Goal: Information Seeking & Learning: Compare options

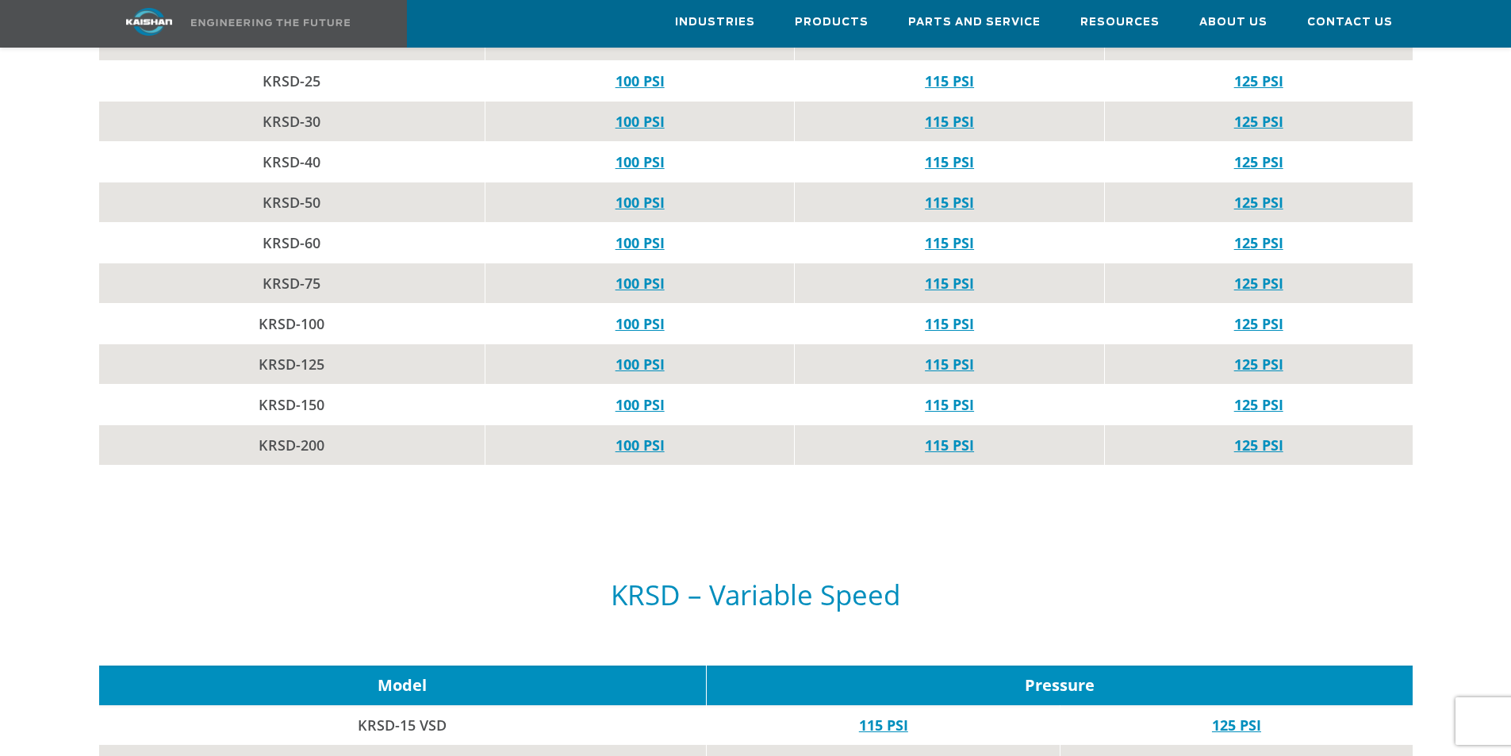
scroll to position [1586, 0]
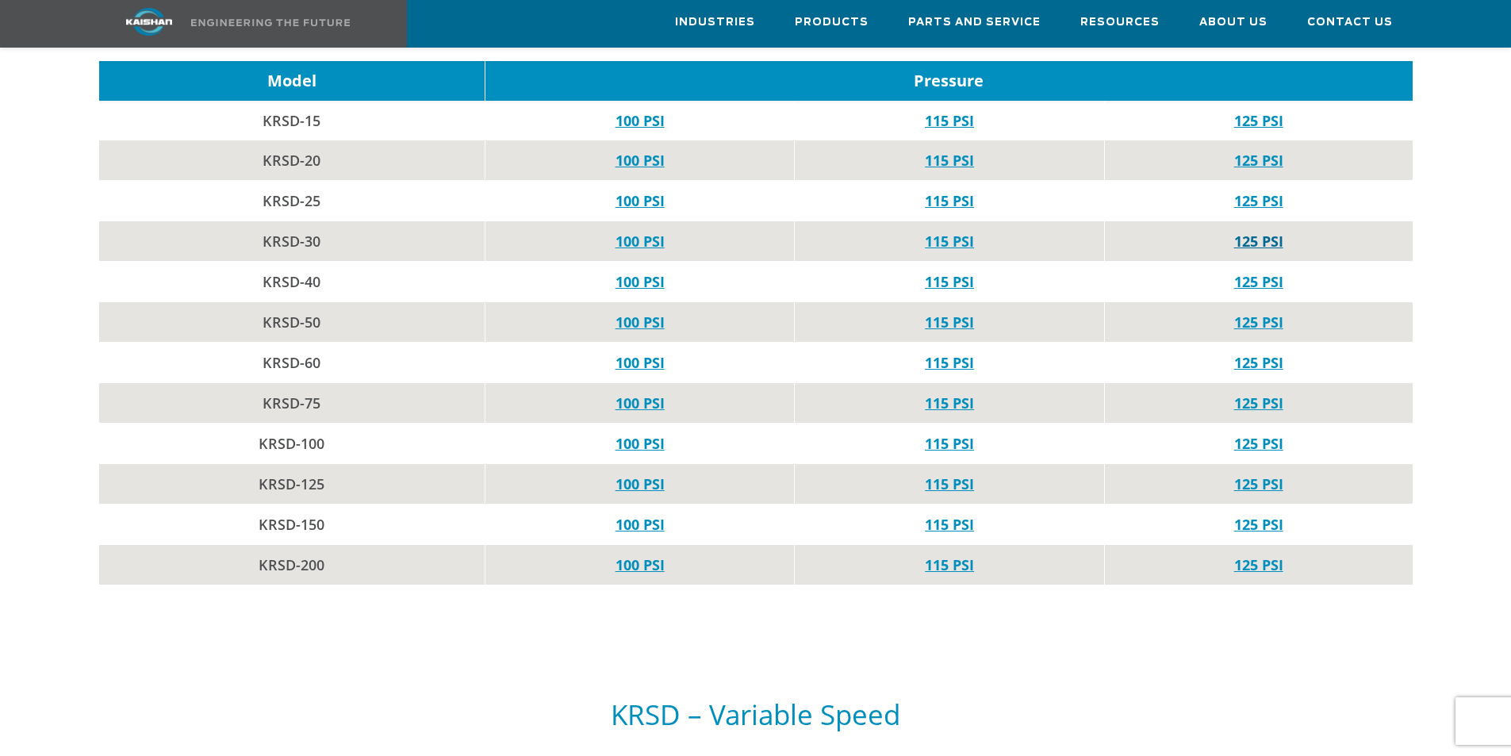
click at [1250, 232] on link "125 PSI" at bounding box center [1258, 241] width 49 height 19
click at [636, 272] on link "100 PSI" at bounding box center [640, 281] width 49 height 19
click at [938, 232] on link "115 PSI" at bounding box center [949, 241] width 49 height 19
click at [647, 151] on link "100 PSI" at bounding box center [640, 160] width 49 height 19
click at [654, 232] on link "100 PSI" at bounding box center [640, 241] width 49 height 19
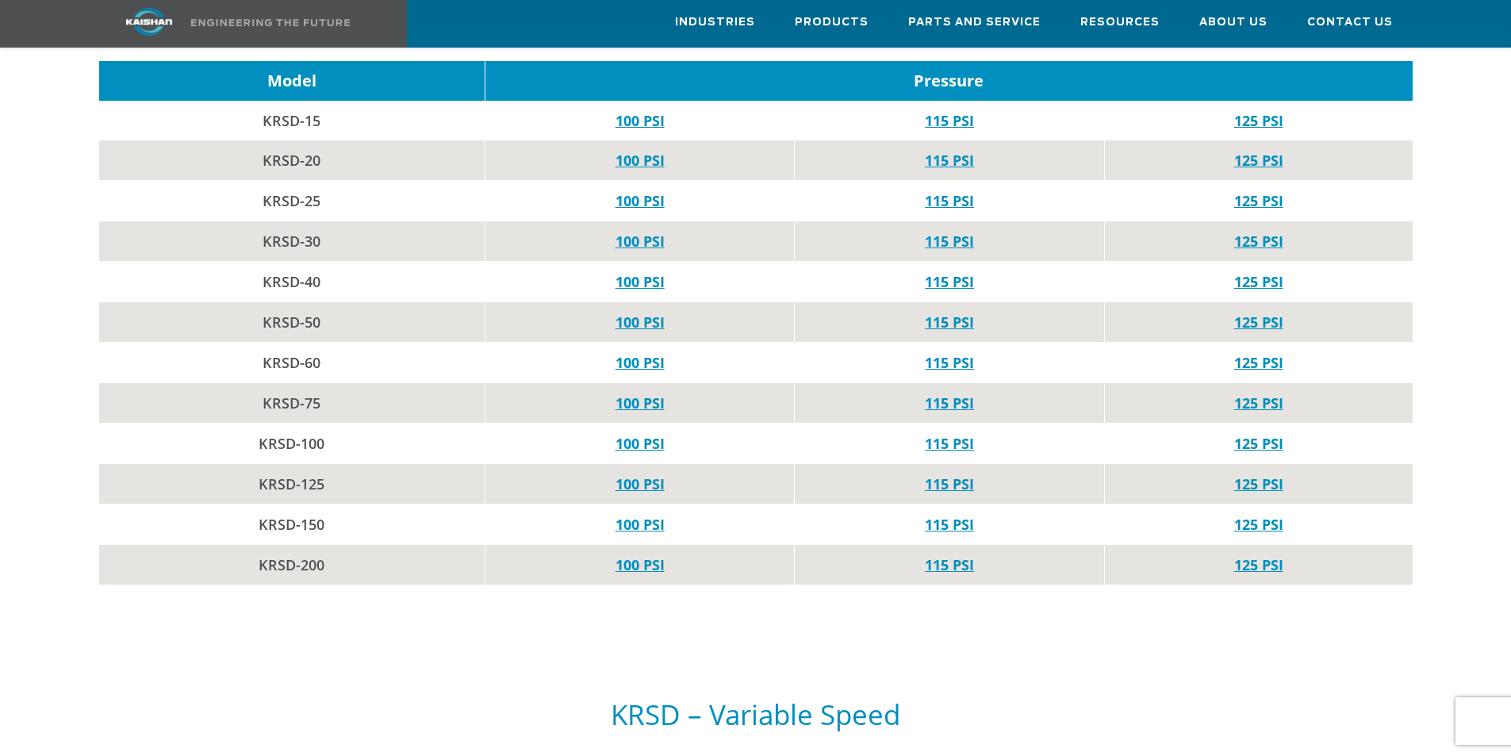
click at [920, 221] on td "115 PSI" at bounding box center [949, 241] width 309 height 40
click at [939, 232] on link "115 PSI" at bounding box center [949, 241] width 49 height 19
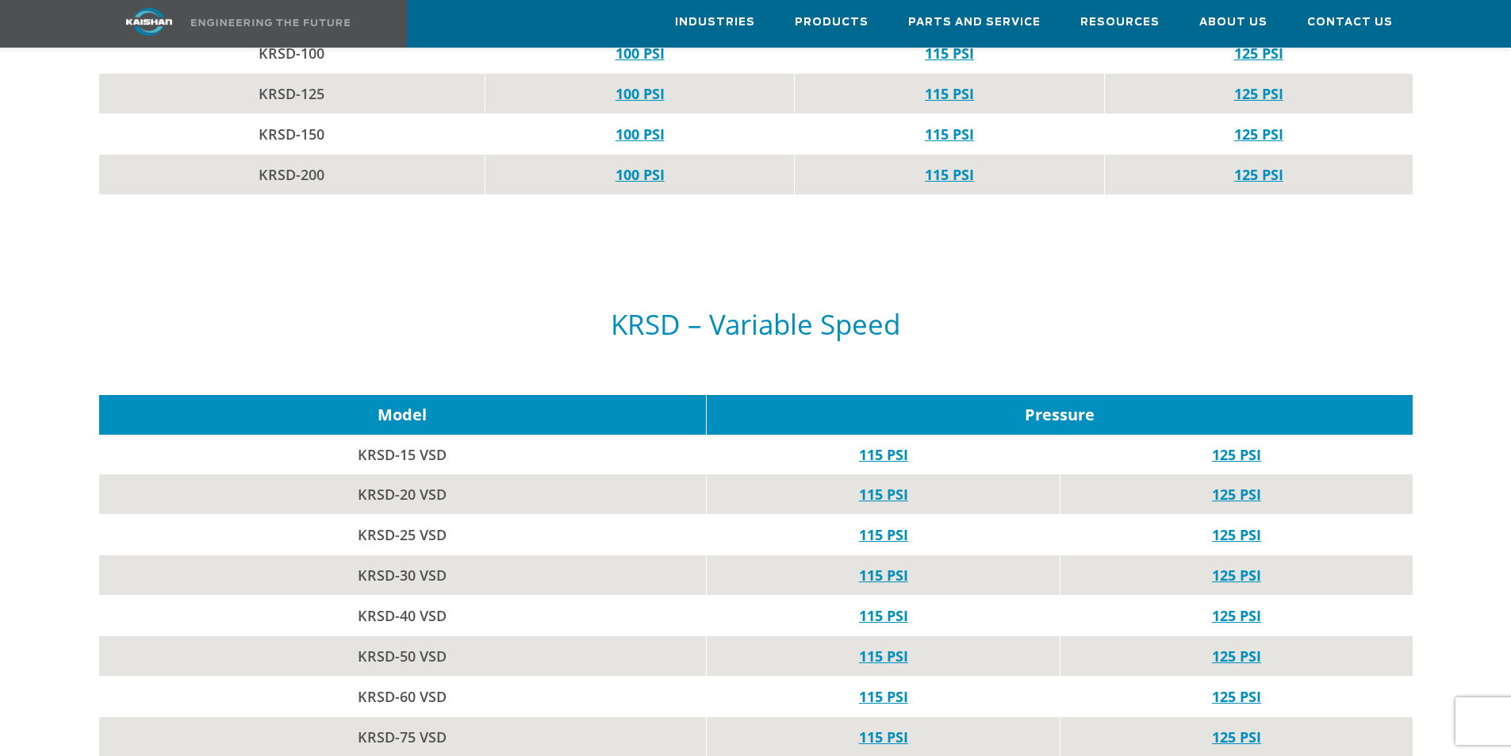
scroll to position [2142, 0]
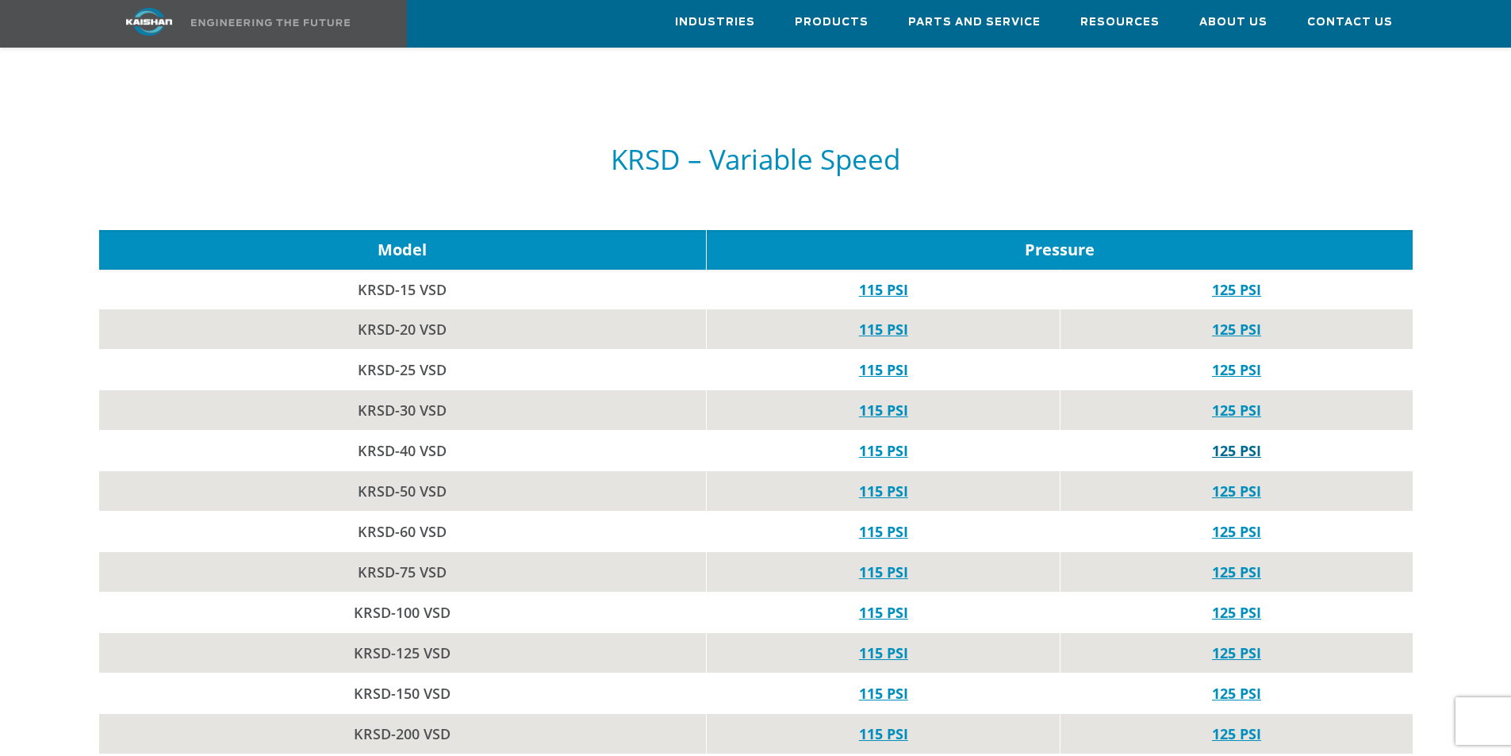
click at [1225, 441] on link "125 PSI" at bounding box center [1236, 450] width 49 height 19
click at [1245, 401] on link "125 PSI" at bounding box center [1236, 410] width 49 height 19
click at [1225, 320] on link "125 PSI" at bounding box center [1236, 329] width 49 height 19
click at [1256, 320] on link "125 PSI" at bounding box center [1236, 329] width 49 height 19
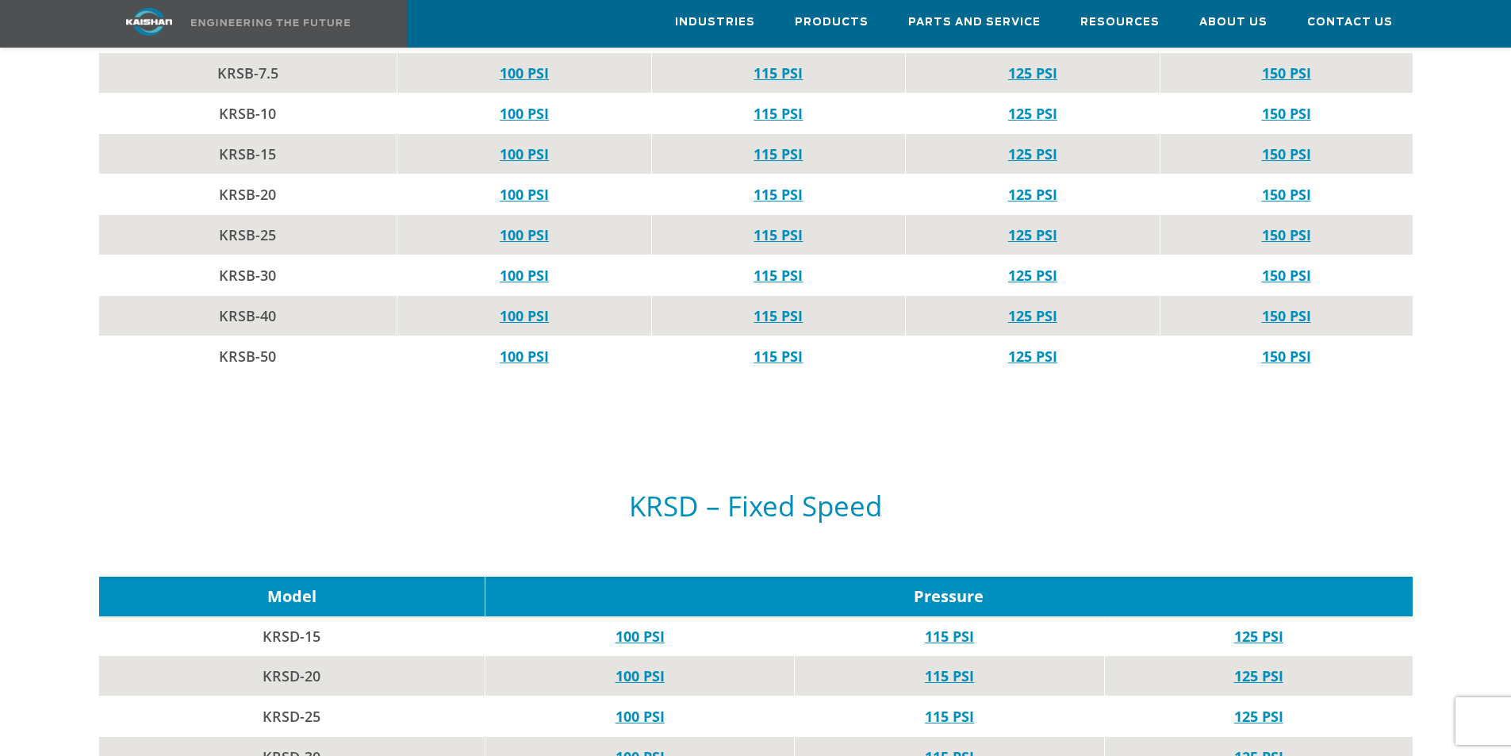
scroll to position [952, 0]
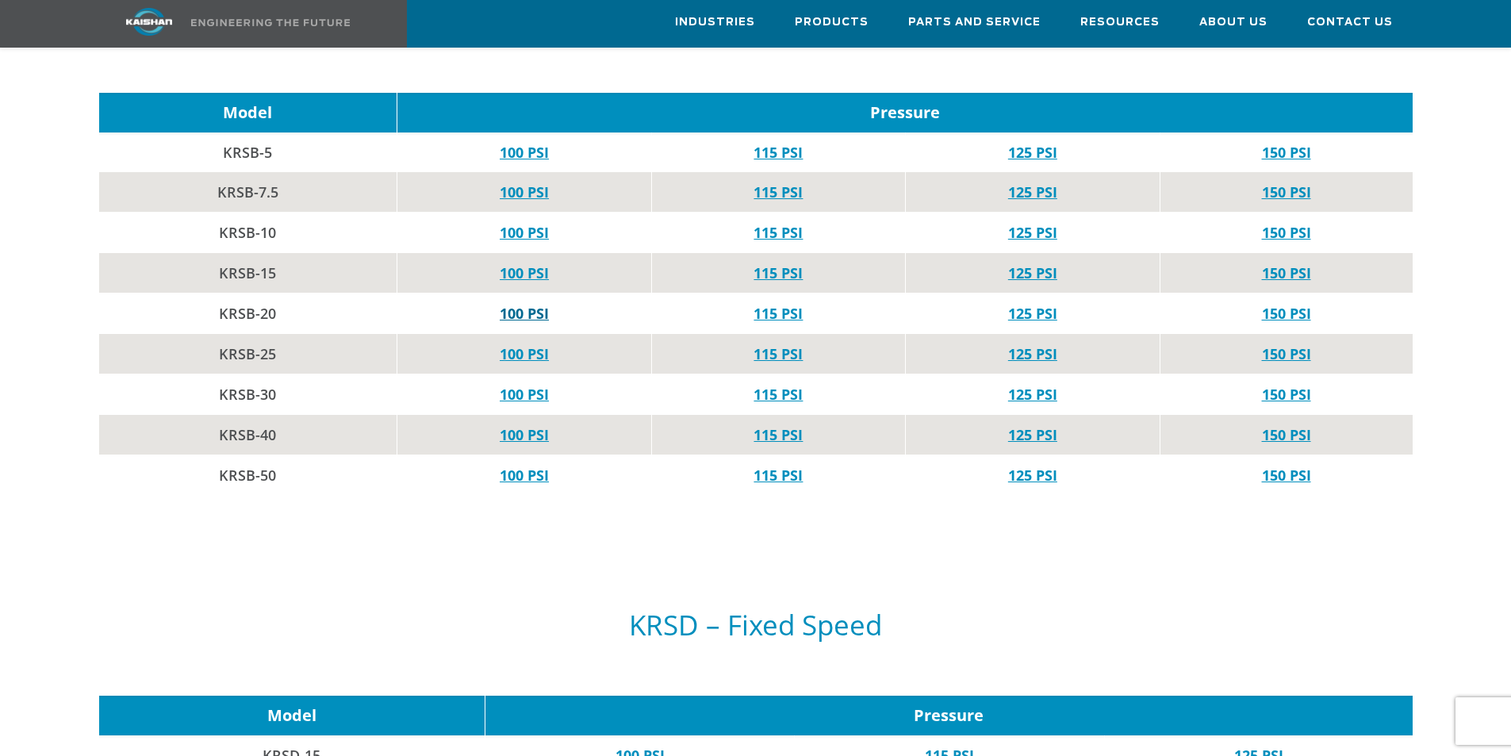
click at [528, 304] on link "100 PSI" at bounding box center [524, 313] width 49 height 19
click at [1303, 304] on link "150 PSI" at bounding box center [1286, 313] width 49 height 19
